Goal: Navigation & Orientation: Go to known website

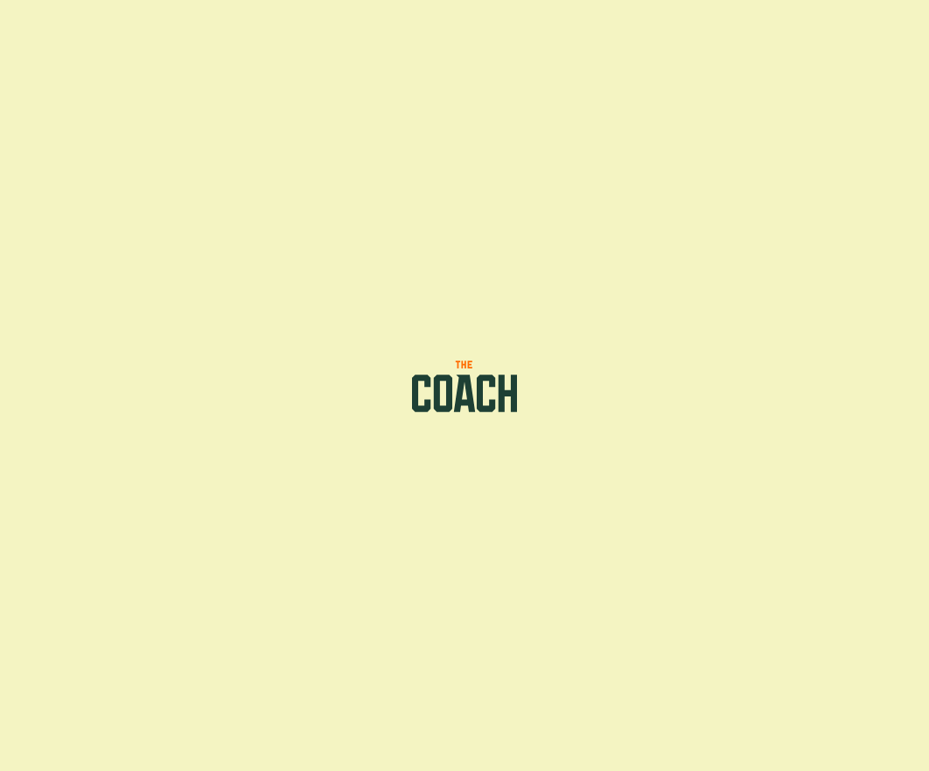
click at [475, 404] on icon at bounding box center [465, 386] width 115 height 56
click at [491, 396] on icon at bounding box center [465, 386] width 115 height 56
click at [457, 384] on icon at bounding box center [465, 386] width 115 height 56
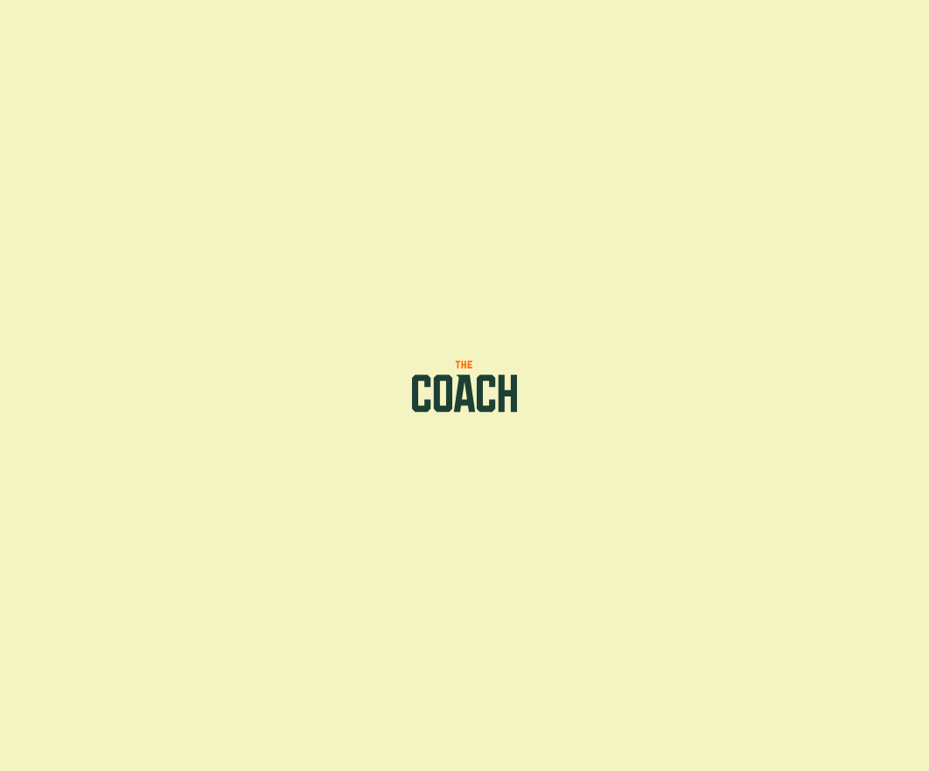
click at [457, 384] on icon at bounding box center [465, 386] width 115 height 56
click at [435, 368] on icon at bounding box center [465, 386] width 115 height 56
click at [466, 383] on icon at bounding box center [464, 394] width 21 height 38
click at [469, 364] on icon at bounding box center [464, 365] width 17 height 8
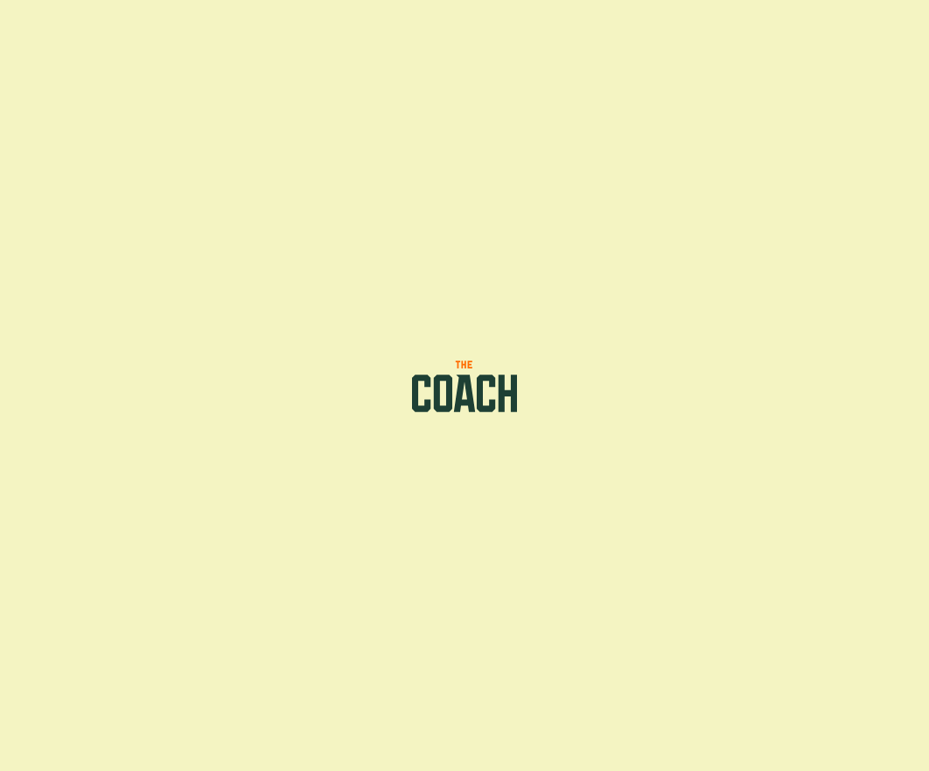
drag, startPoint x: 176, startPoint y: 158, endPoint x: 885, endPoint y: 620, distance: 846.6
click at [885, 621] on div at bounding box center [464, 385] width 929 height 771
drag, startPoint x: 773, startPoint y: 574, endPoint x: 499, endPoint y: 444, distance: 303.3
click at [568, 480] on div at bounding box center [464, 385] width 929 height 771
click at [644, 386] on div at bounding box center [464, 385] width 929 height 771
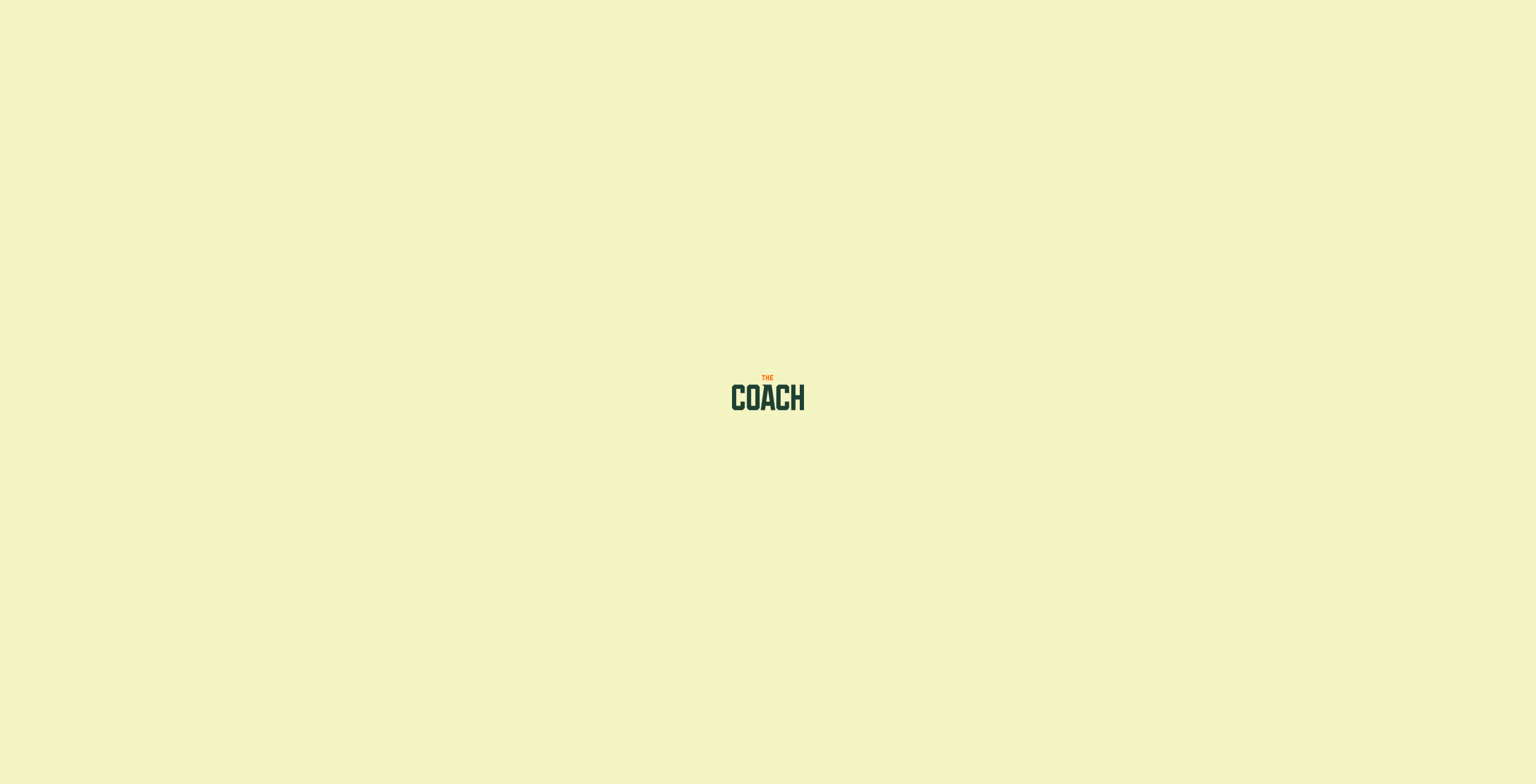
click at [636, 380] on icon at bounding box center [768, 392] width 79 height 38
click at [636, 387] on icon at bounding box center [753, 397] width 12 height 26
click at [795, 392] on icon at bounding box center [797, 397] width 12 height 26
drag, startPoint x: 1242, startPoint y: 211, endPoint x: 1227, endPoint y: 228, distance: 22.7
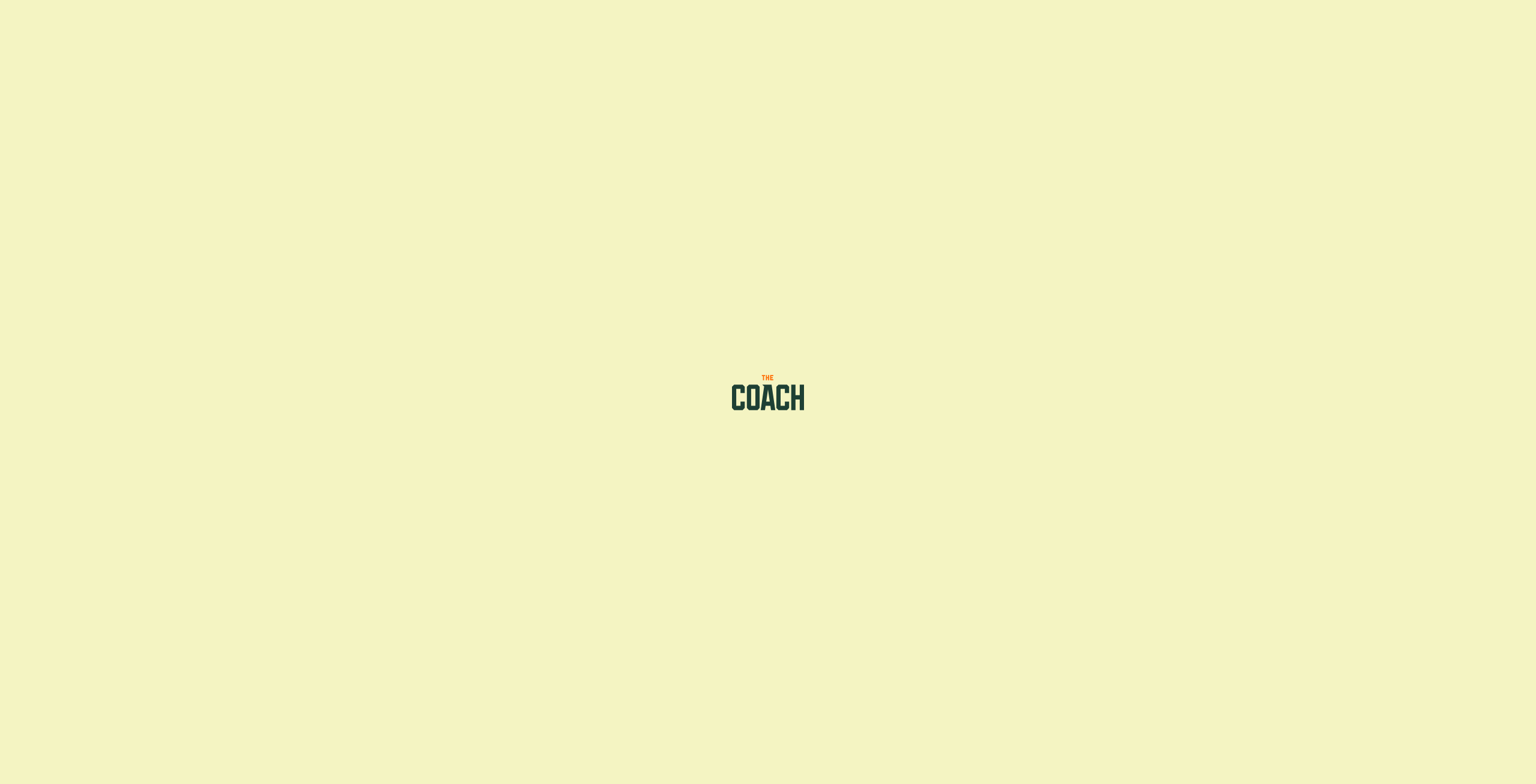
click at [1239, 219] on div at bounding box center [768, 392] width 1536 height 784
